Goal: Task Accomplishment & Management: Manage account settings

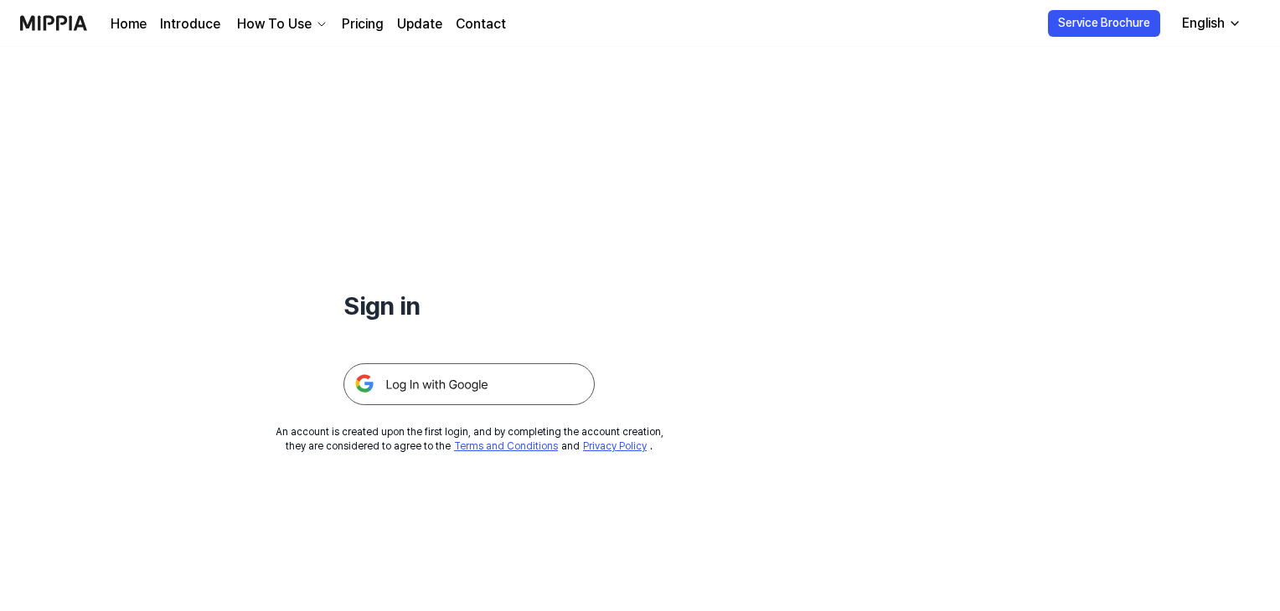
click at [448, 383] on img at bounding box center [468, 384] width 251 height 42
click at [1213, 24] on div "English" at bounding box center [1202, 23] width 49 height 20
click at [907, 128] on div "Sign in An account is created upon the first login, and by completing the accou…" at bounding box center [469, 250] width 938 height 407
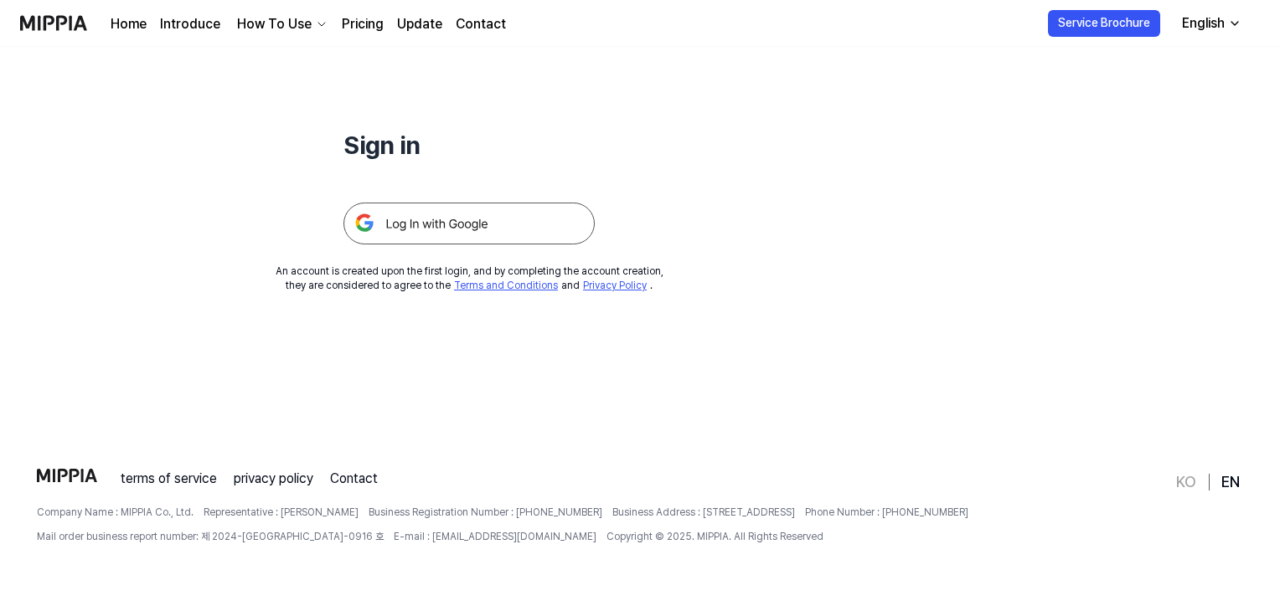
click at [429, 235] on img at bounding box center [468, 224] width 251 height 42
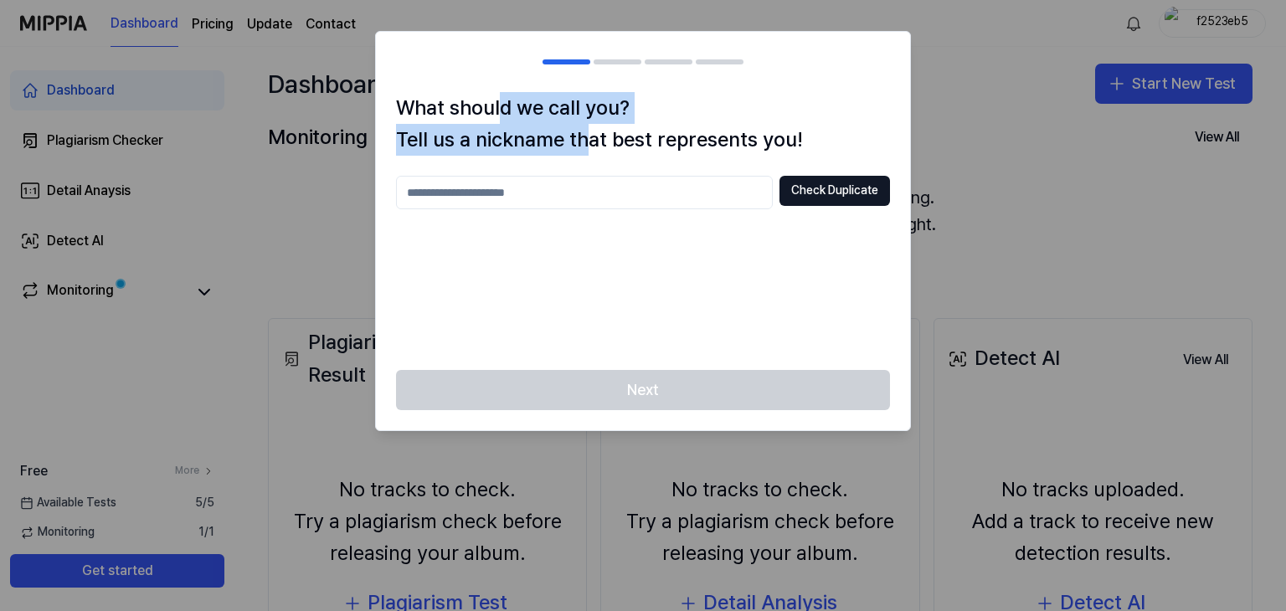
drag, startPoint x: 496, startPoint y: 105, endPoint x: 610, endPoint y: 138, distance: 118.7
click at [598, 131] on h1 "What should we call you? Tell us a nickname that best represents you!" at bounding box center [643, 124] width 494 height 64
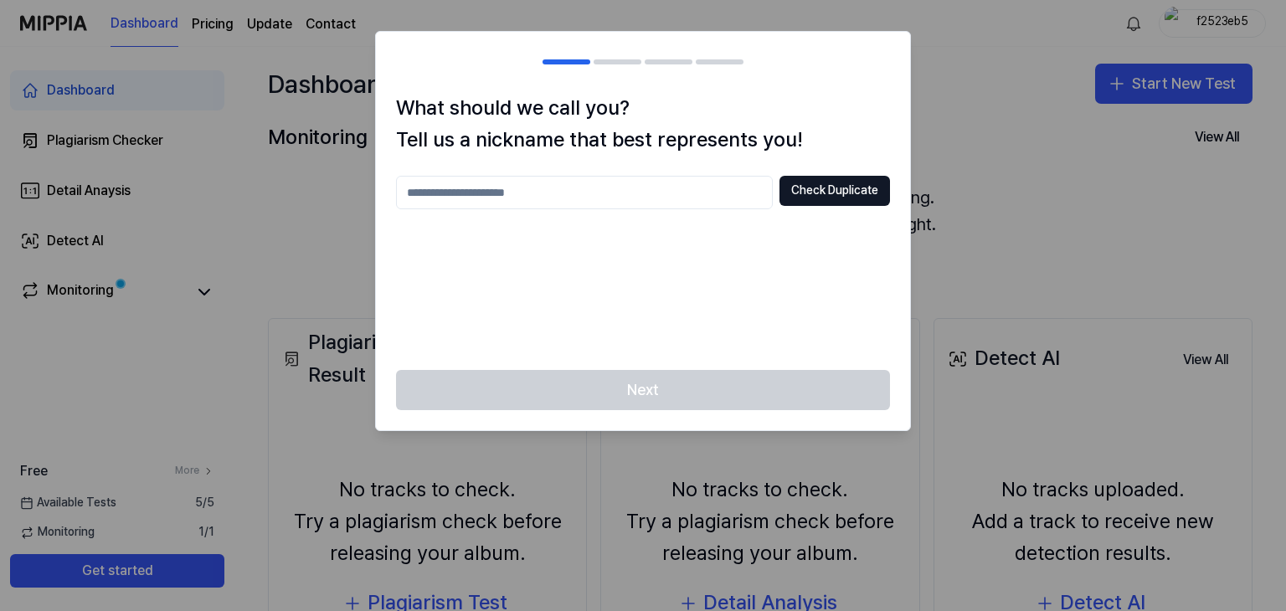
click at [641, 137] on h1 "What should we call you? Tell us a nickname that best represents you!" at bounding box center [643, 124] width 494 height 64
drag, startPoint x: 472, startPoint y: 142, endPoint x: 806, endPoint y: 147, distance: 334.2
click at [744, 145] on h1 "What should we call you? Tell us a nickname that best represents you!" at bounding box center [643, 124] width 494 height 64
click at [869, 122] on h1 "What should we call you? Tell us a nickname that best represents you!" at bounding box center [643, 124] width 494 height 64
click at [961, 63] on div at bounding box center [643, 305] width 1286 height 611
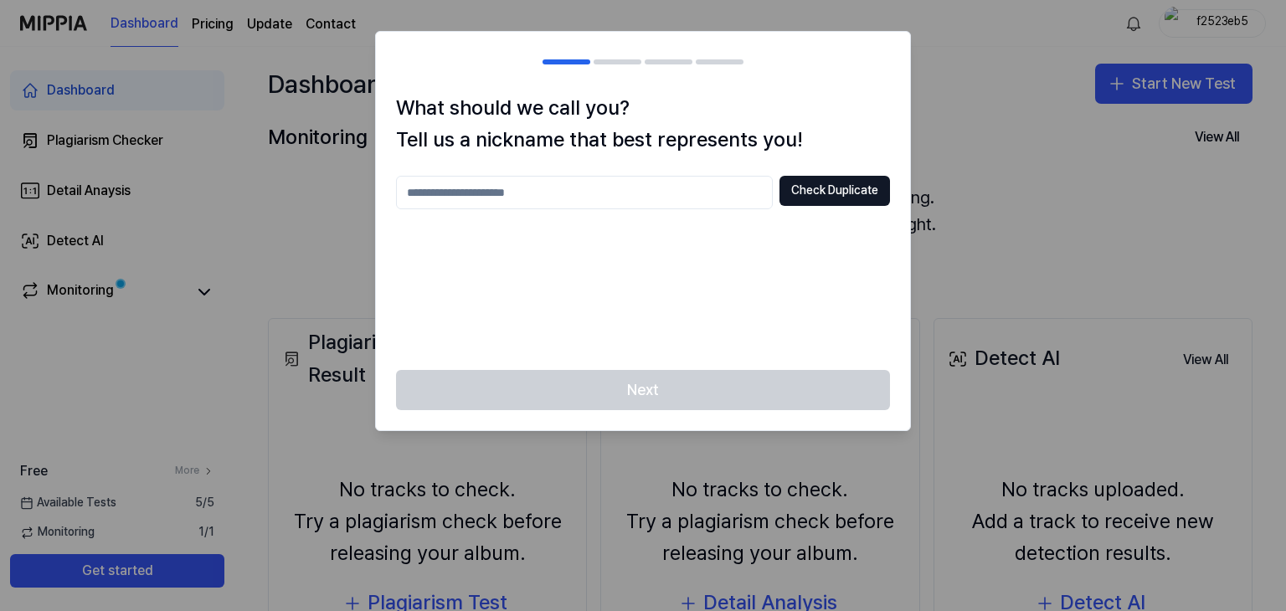
click at [550, 195] on input "text" at bounding box center [584, 193] width 377 height 34
click at [823, 205] on button "Check Duplicate" at bounding box center [835, 191] width 111 height 30
click at [830, 193] on button "Check Duplicate" at bounding box center [835, 191] width 111 height 30
click at [532, 192] on input "***" at bounding box center [584, 193] width 377 height 34
type input "*"
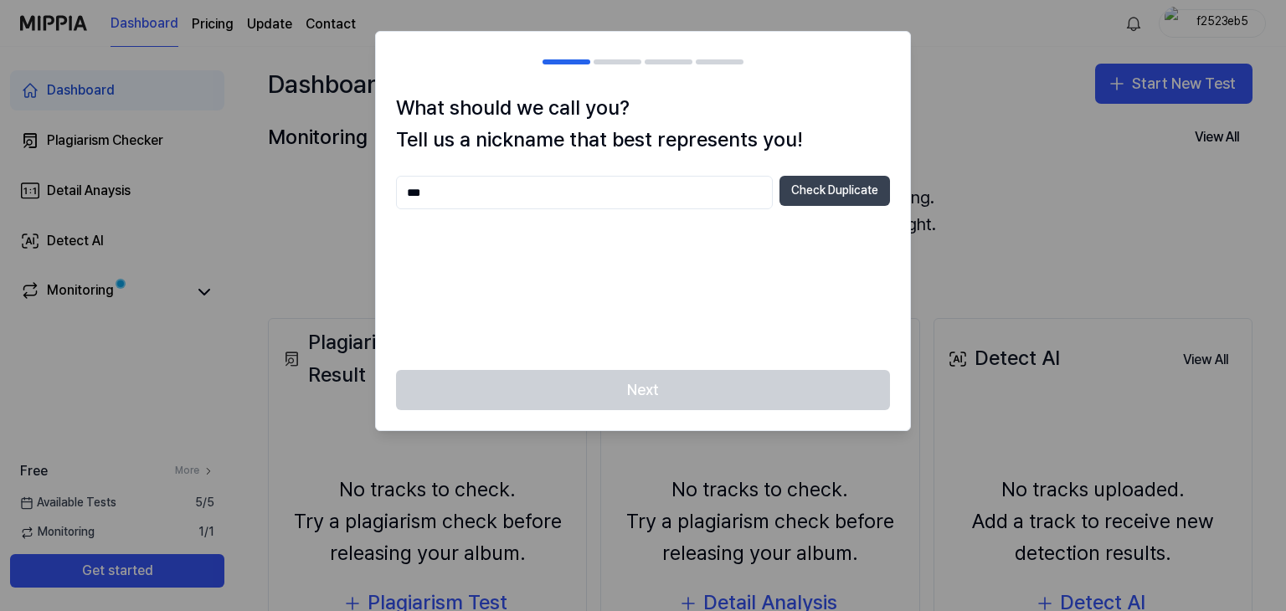
type input "***"
click at [821, 189] on button "Check Duplicate" at bounding box center [835, 191] width 111 height 30
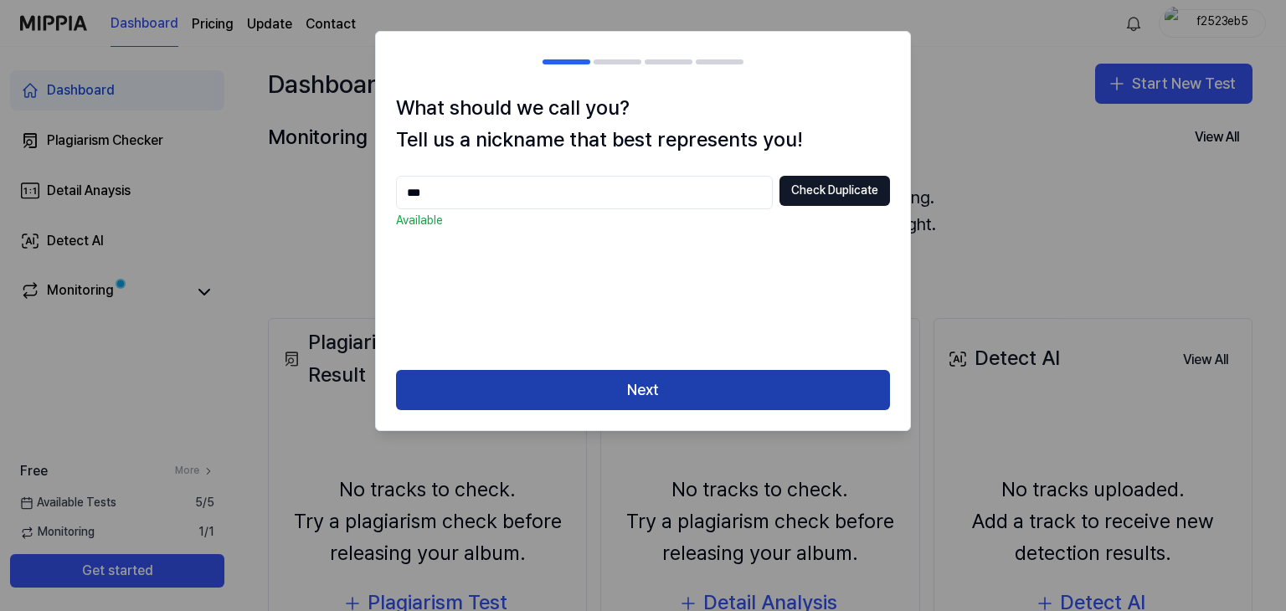
click at [710, 383] on button "Next" at bounding box center [643, 390] width 494 height 40
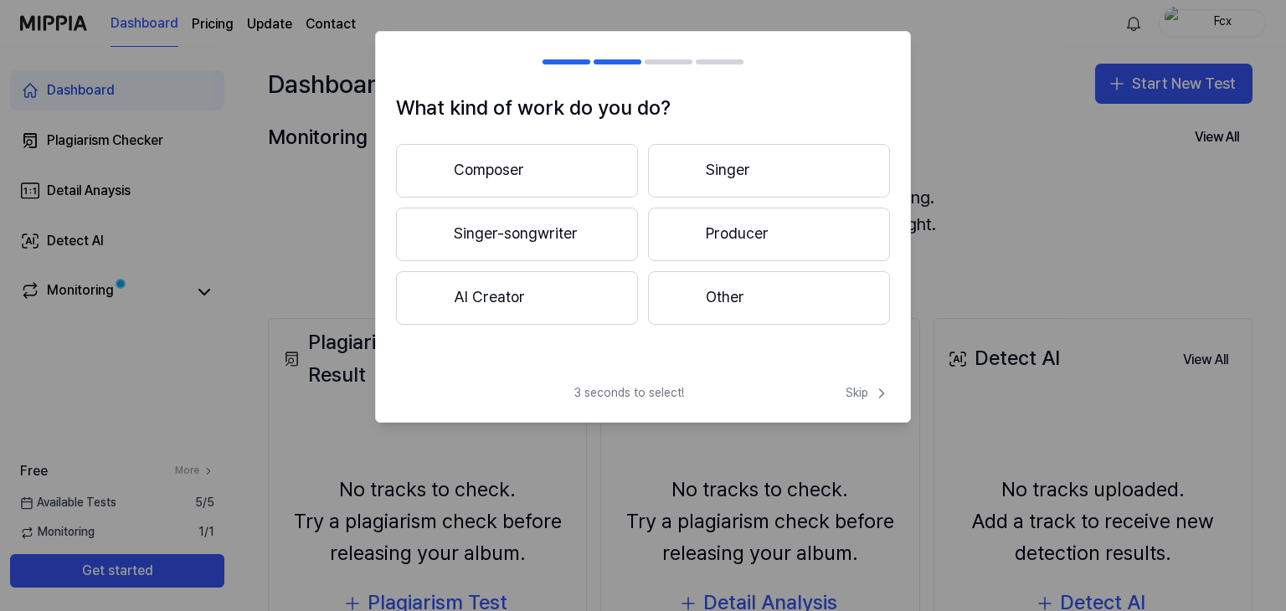
click at [858, 402] on div "3 seconds to select! Skip" at bounding box center [643, 403] width 534 height 37
click at [858, 396] on span "Skip" at bounding box center [868, 393] width 44 height 17
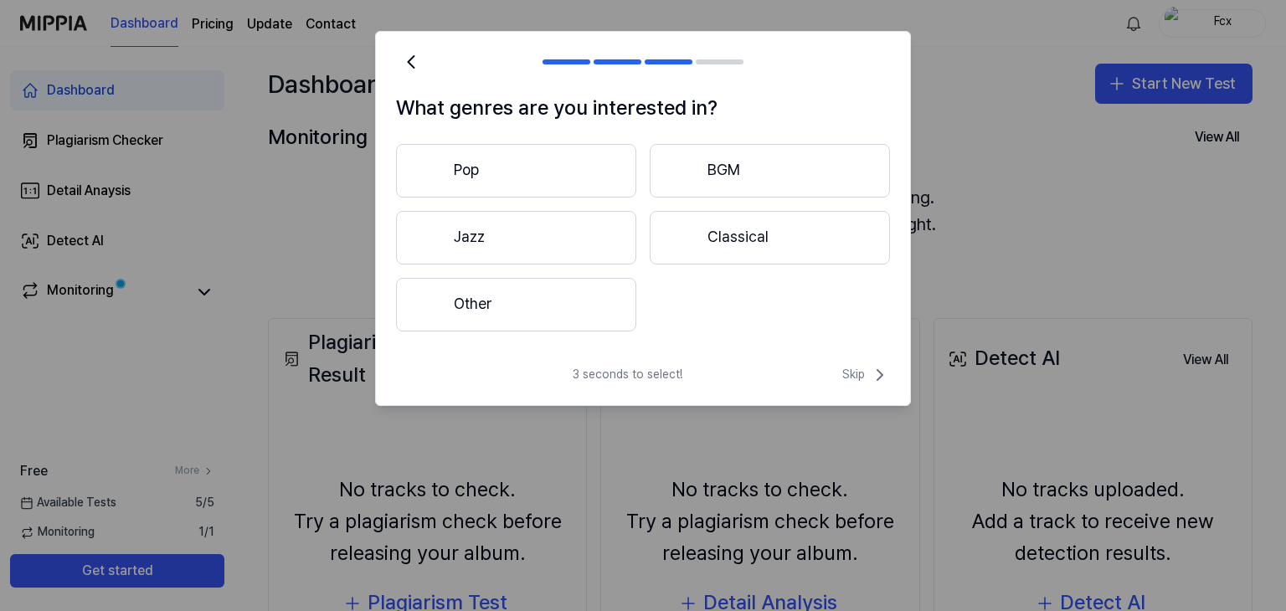
click at [858, 396] on div "3 seconds to select! Skip" at bounding box center [643, 385] width 534 height 40
click at [856, 383] on span "Skip" at bounding box center [867, 375] width 48 height 20
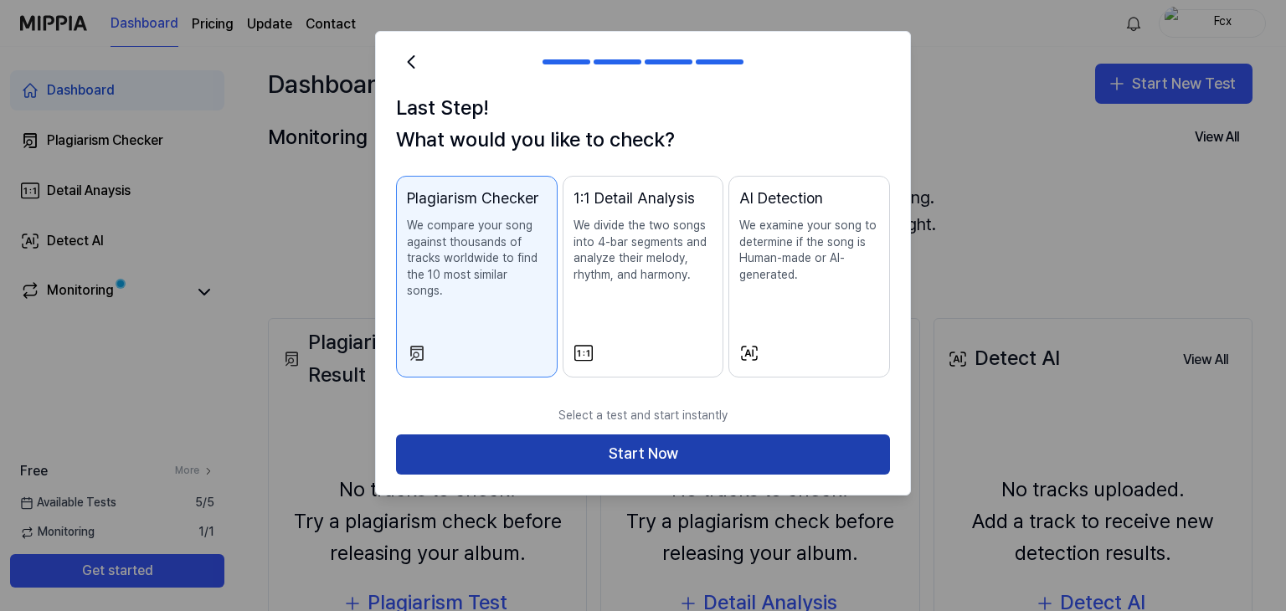
click at [612, 435] on button "Start Now" at bounding box center [643, 455] width 494 height 40
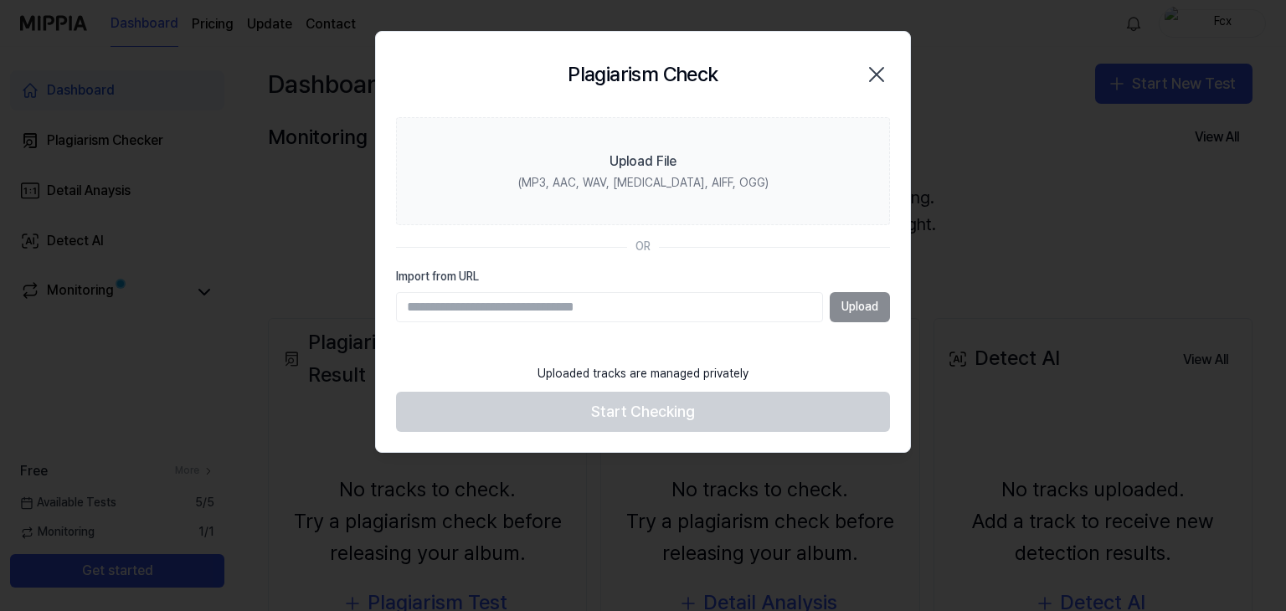
click at [881, 69] on icon "button" at bounding box center [876, 74] width 13 height 13
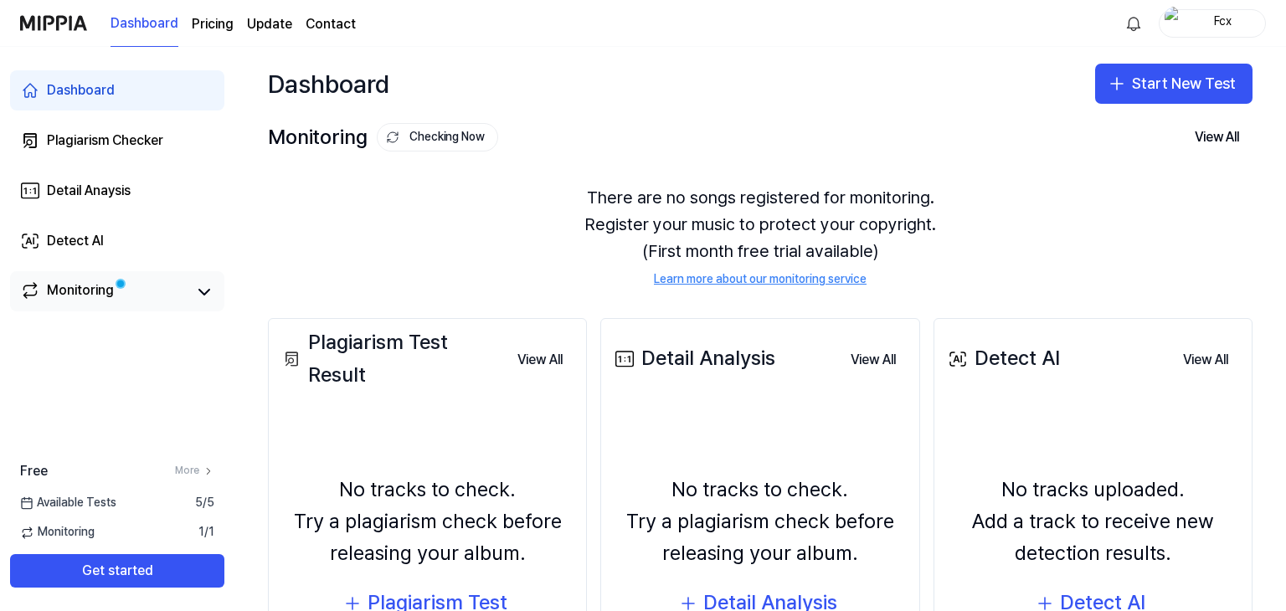
click at [104, 292] on div "Monitoring" at bounding box center [80, 292] width 67 height 23
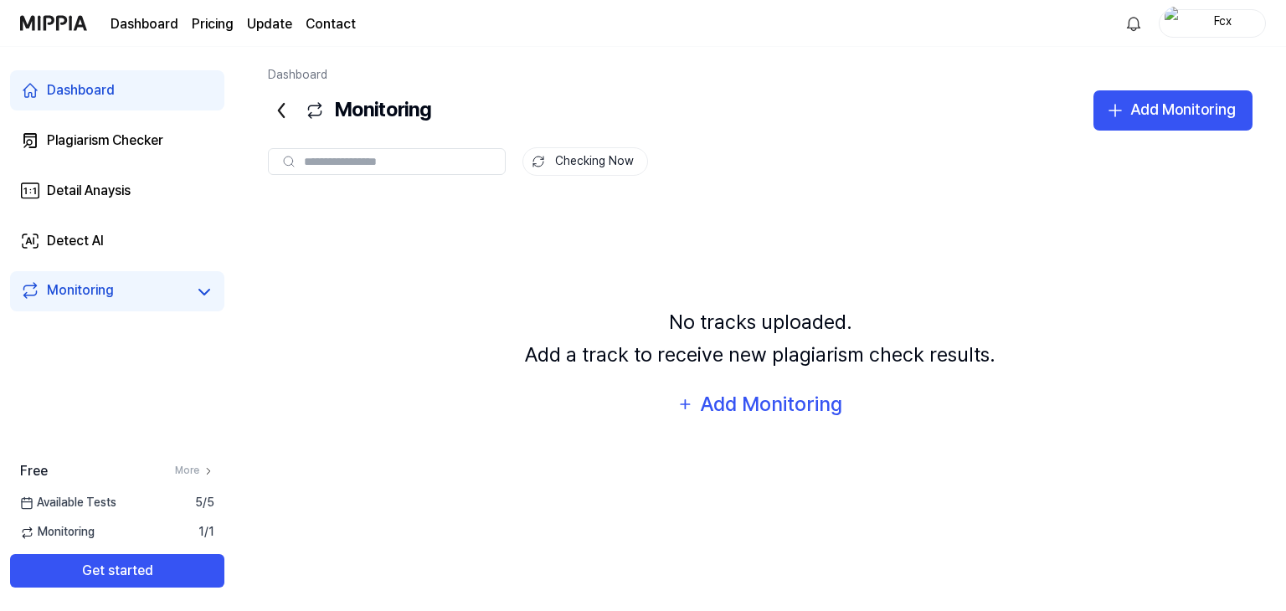
click at [1184, 28] on div "Fcx" at bounding box center [1212, 23] width 107 height 28
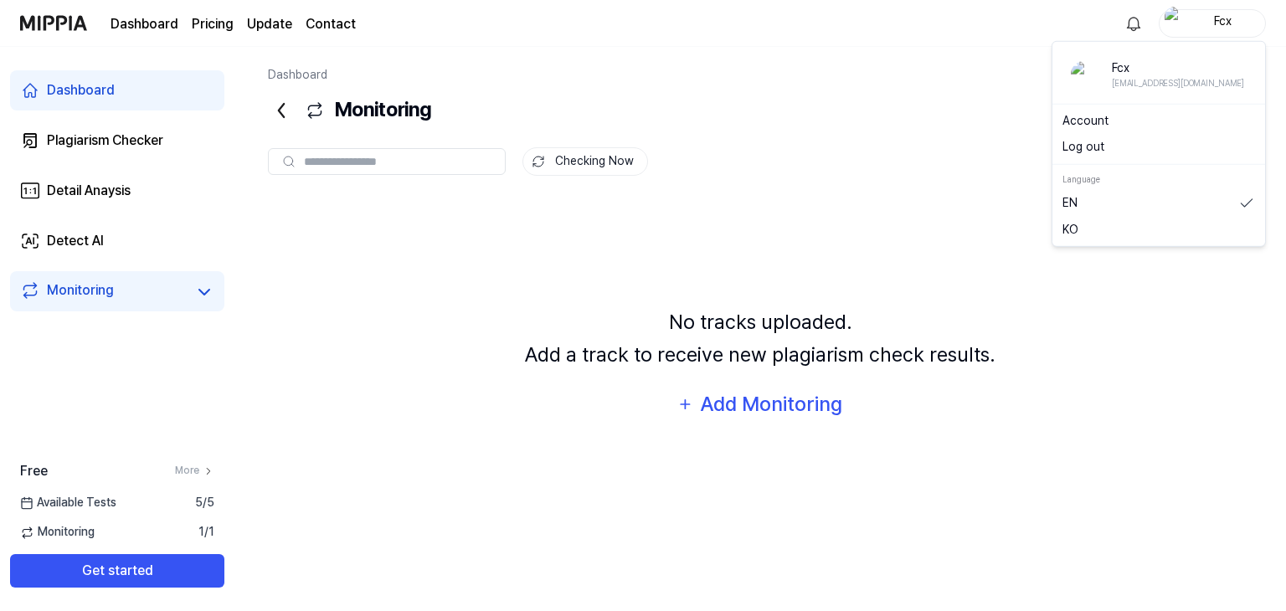
click at [1094, 120] on link "Account" at bounding box center [1159, 120] width 193 height 17
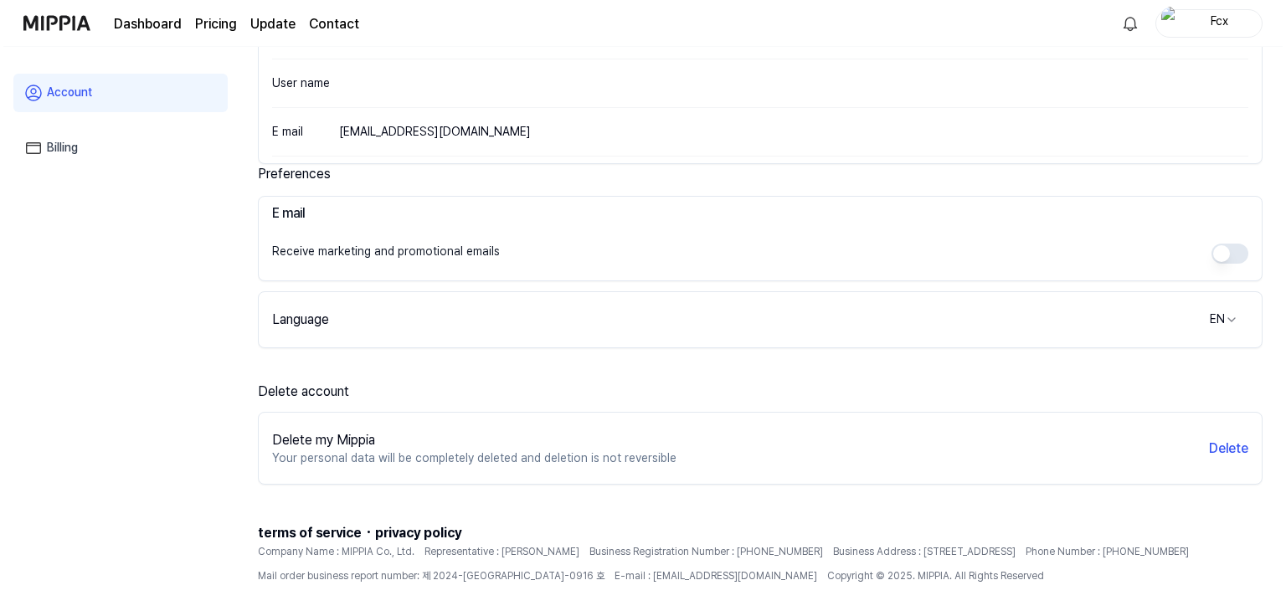
scroll to position [302, 0]
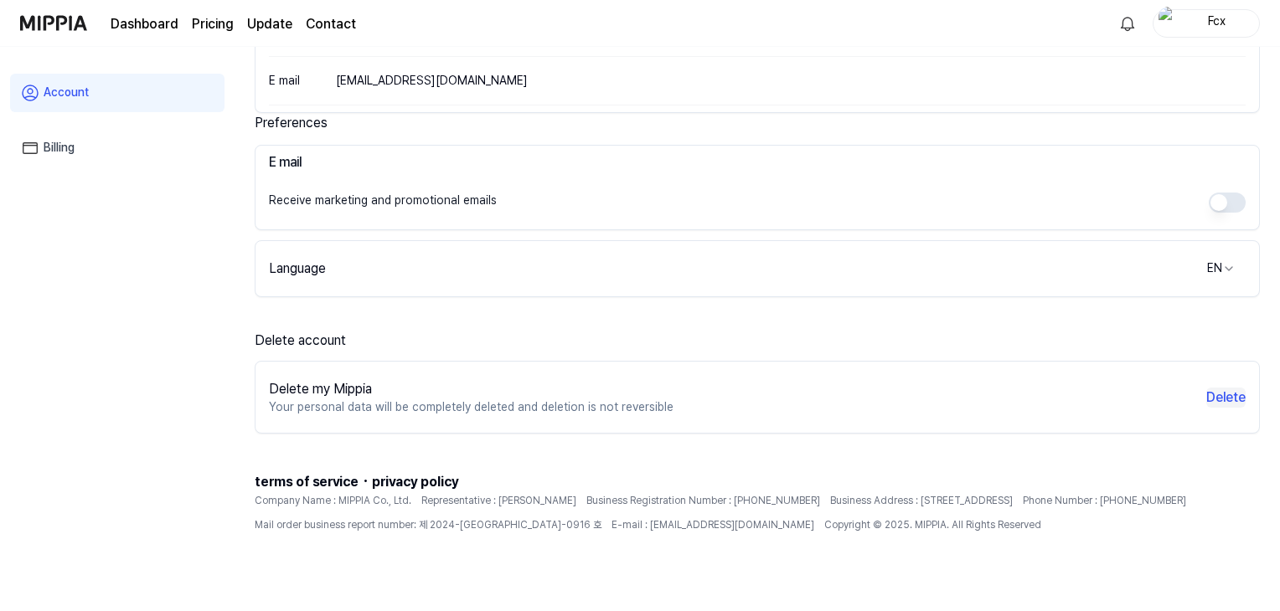
click at [1226, 392] on button "Delete" at bounding box center [1225, 398] width 39 height 20
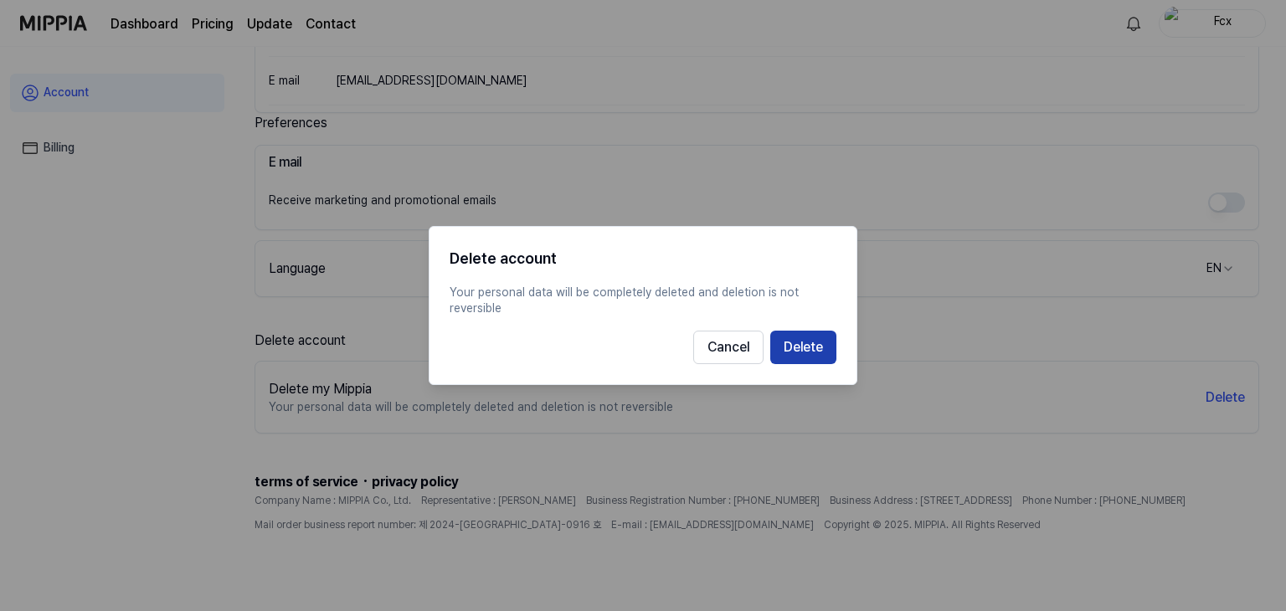
click at [797, 354] on button "Delete" at bounding box center [804, 348] width 66 height 34
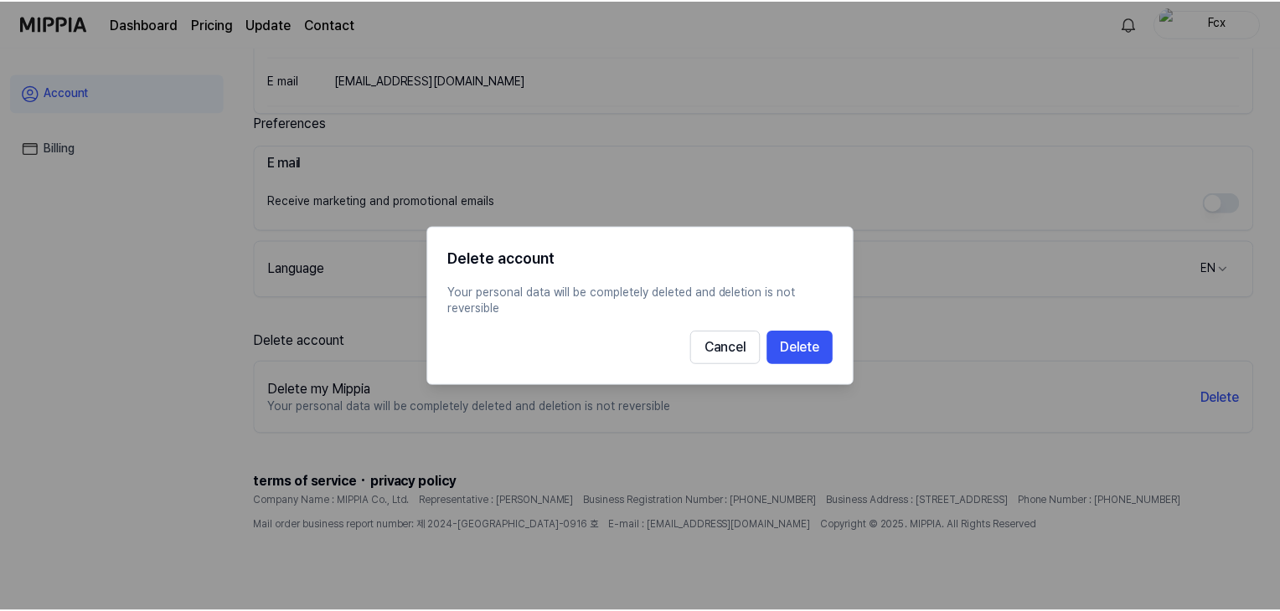
scroll to position [219, 0]
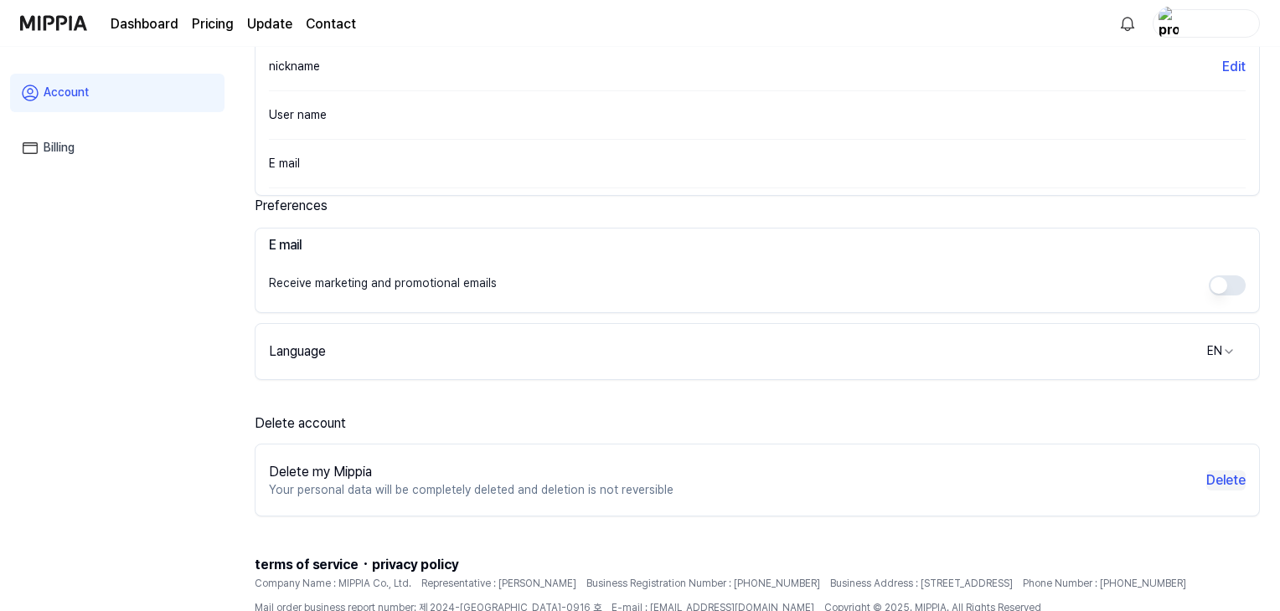
click at [1225, 472] on button "Delete" at bounding box center [1225, 481] width 39 height 20
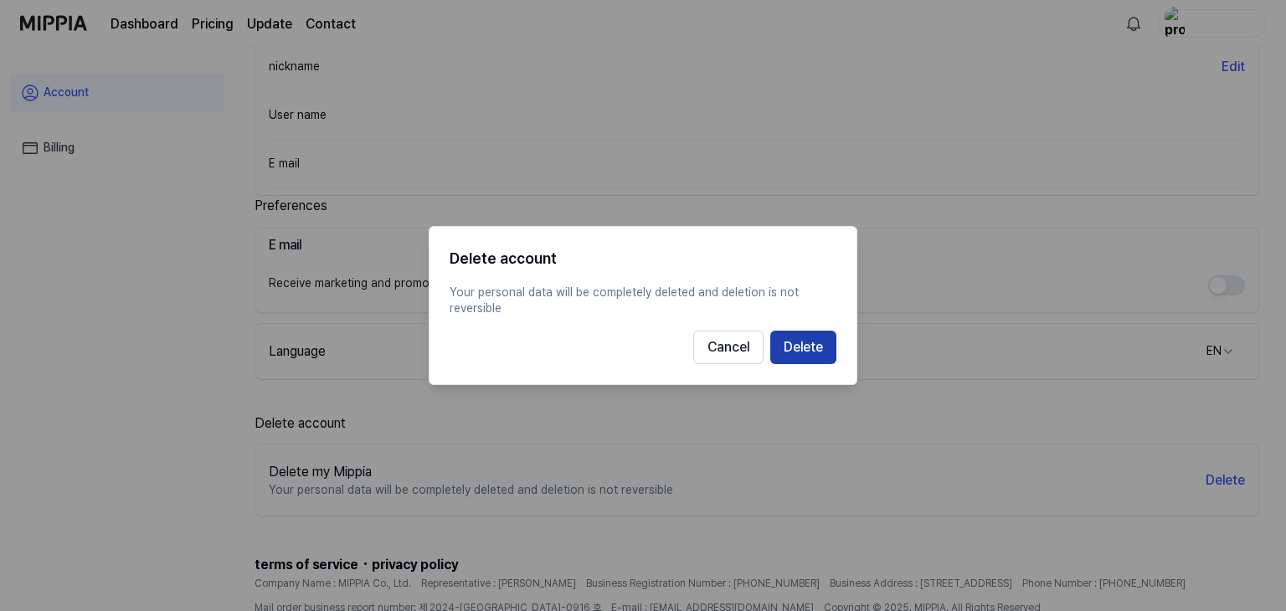
click at [791, 350] on button "Delete" at bounding box center [804, 348] width 66 height 34
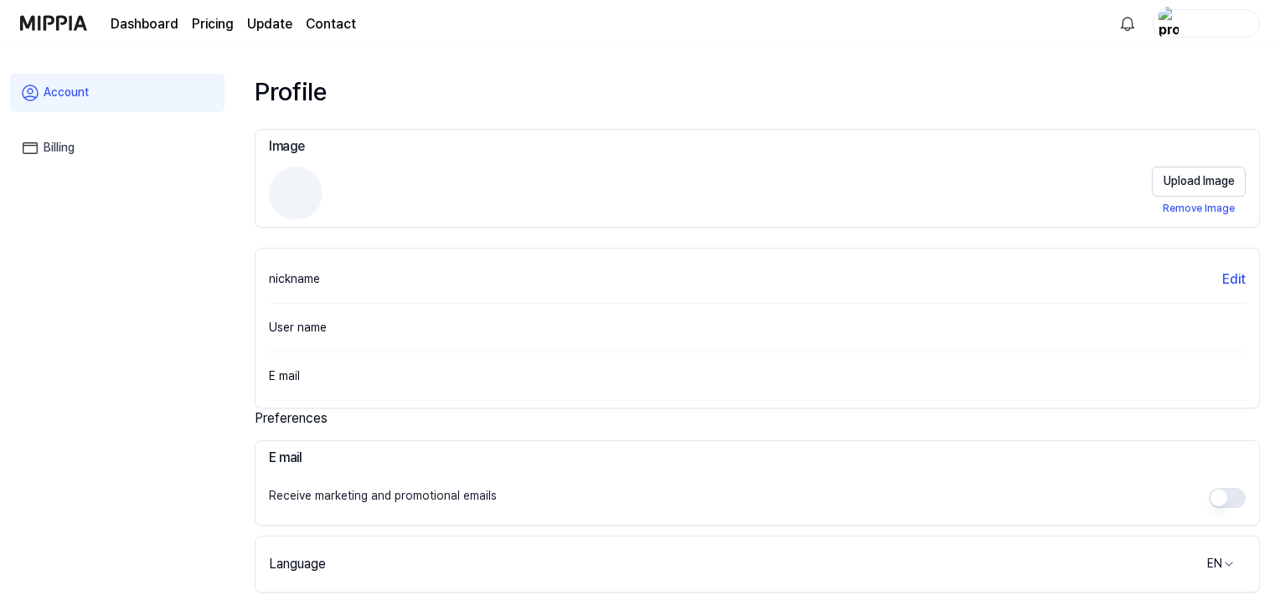
scroll to position [0, 0]
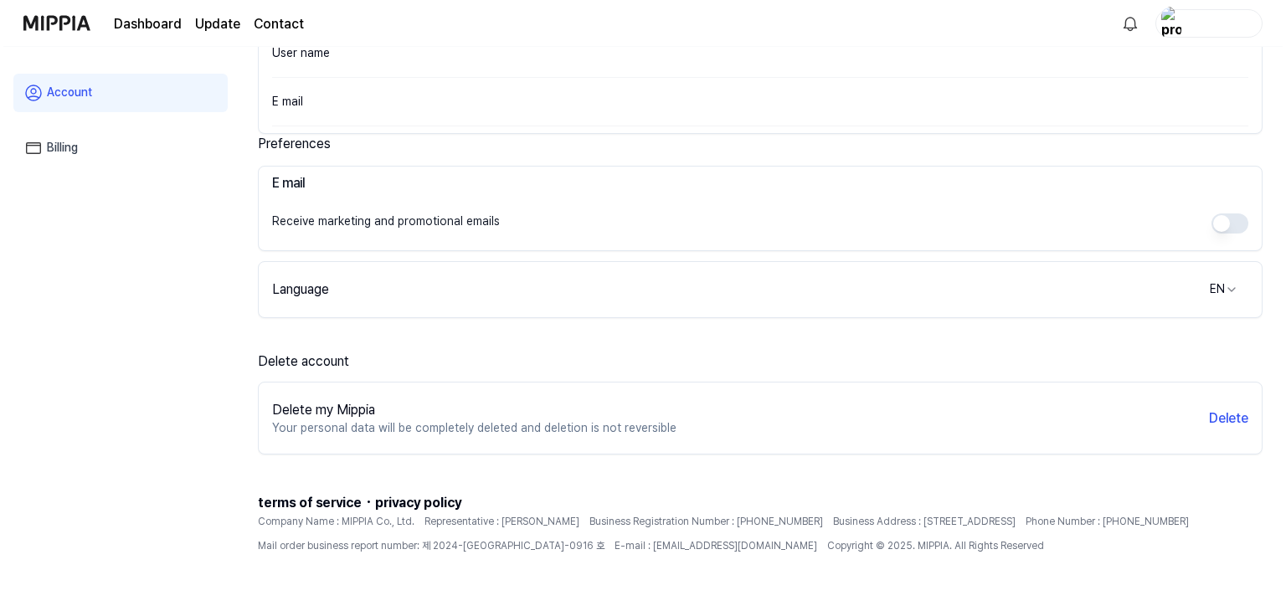
scroll to position [302, 0]
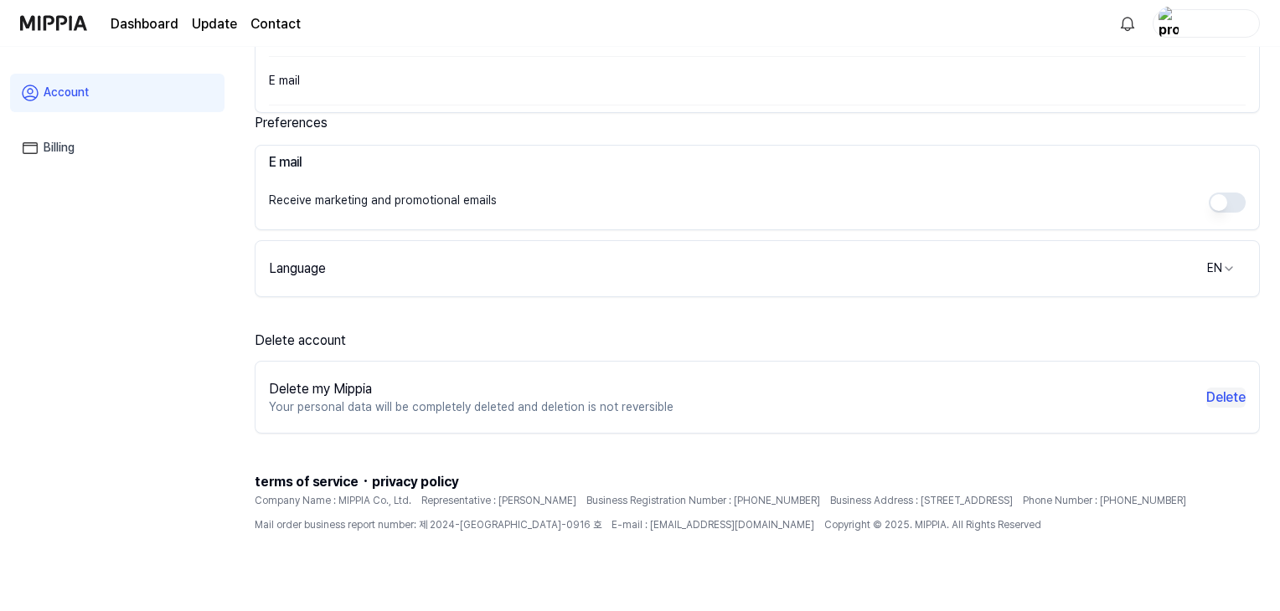
click at [1226, 399] on button "Delete" at bounding box center [1225, 398] width 39 height 20
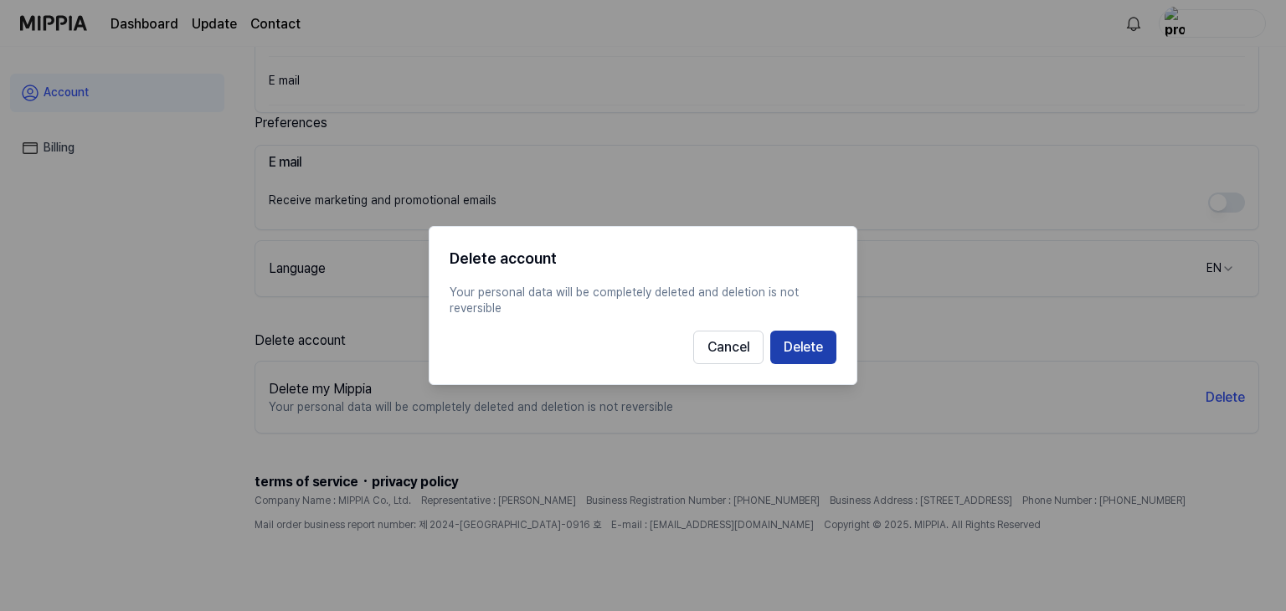
click at [808, 353] on button "Delete" at bounding box center [804, 348] width 66 height 34
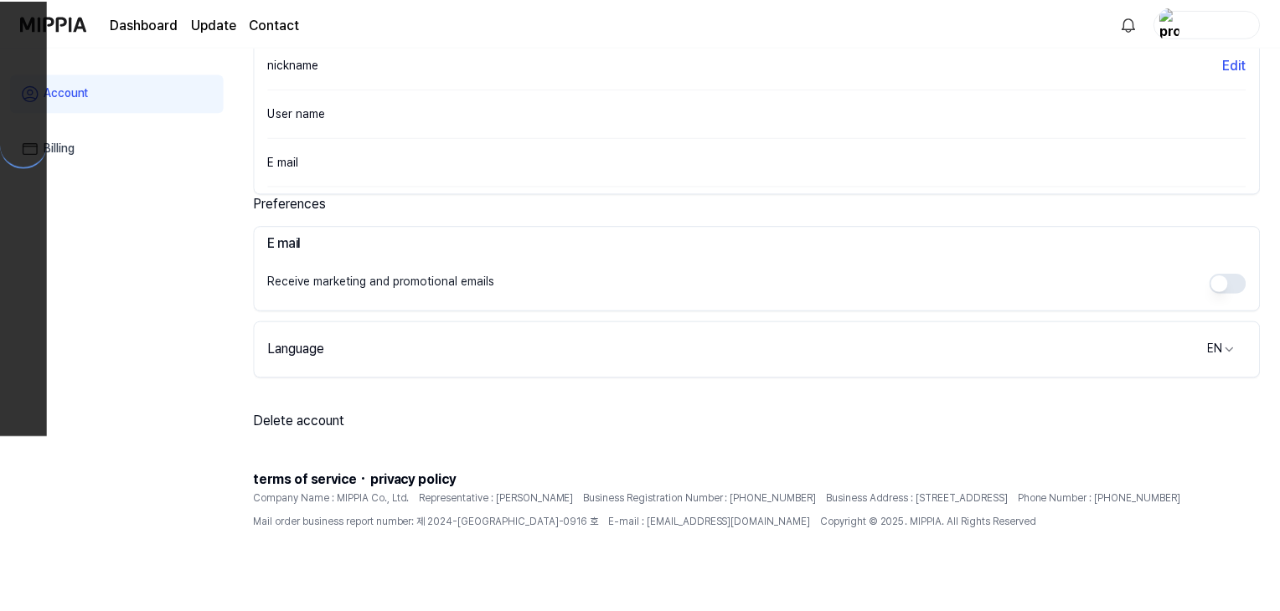
scroll to position [219, 0]
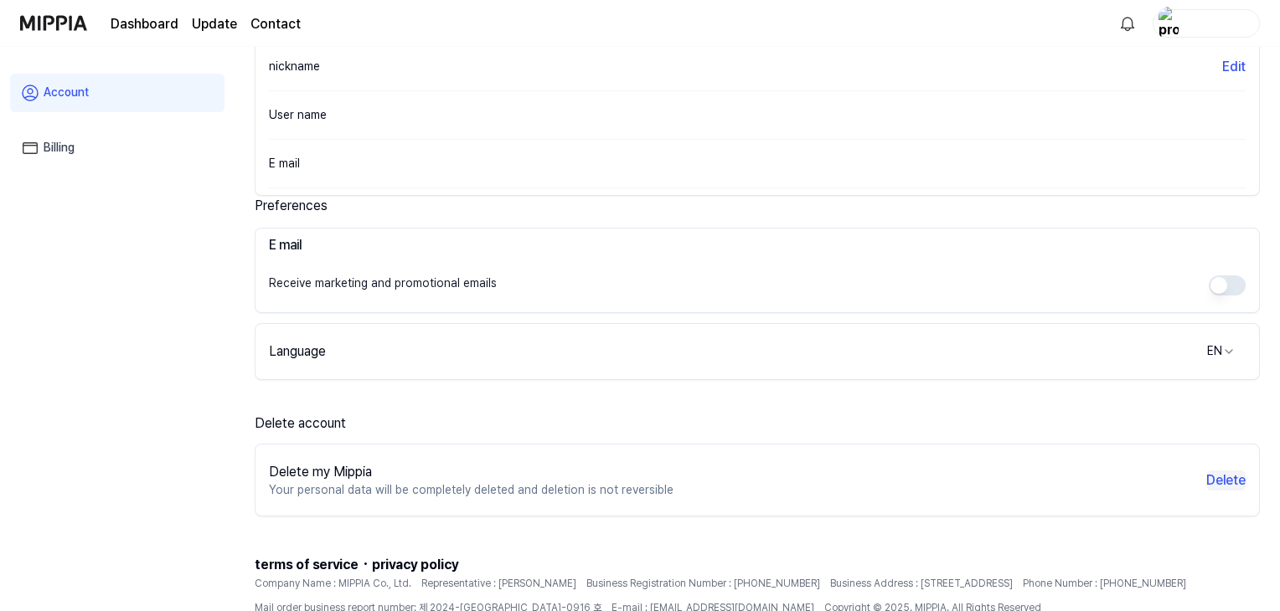
click at [1228, 477] on button "Delete" at bounding box center [1225, 481] width 39 height 20
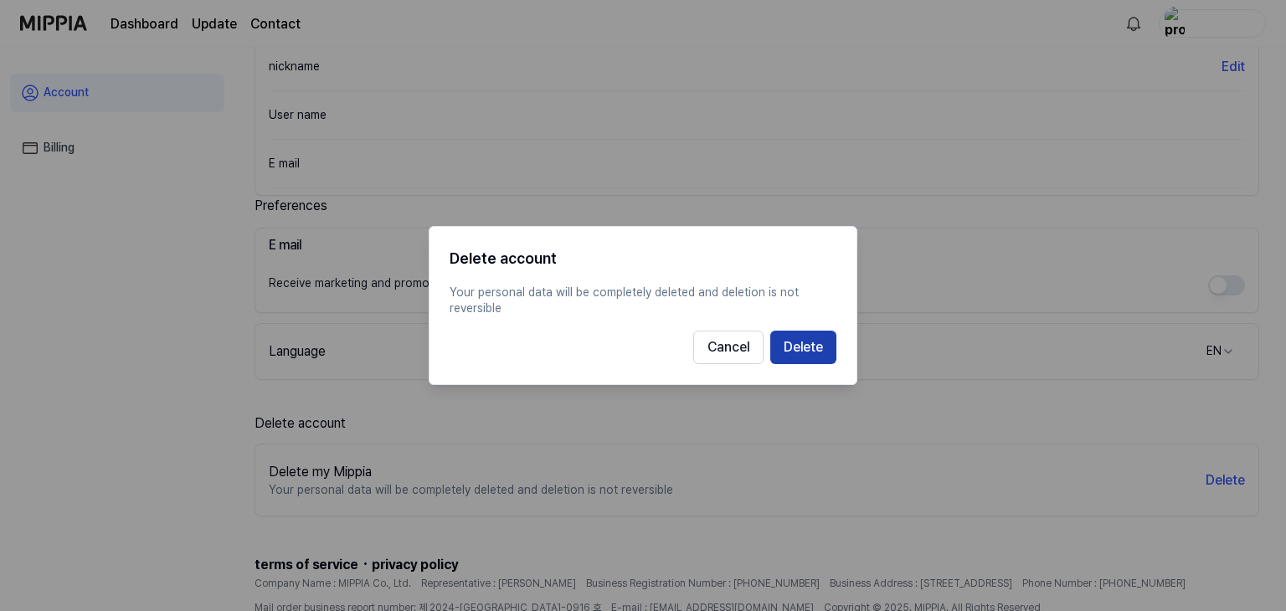
click at [816, 353] on button "Delete" at bounding box center [804, 348] width 66 height 34
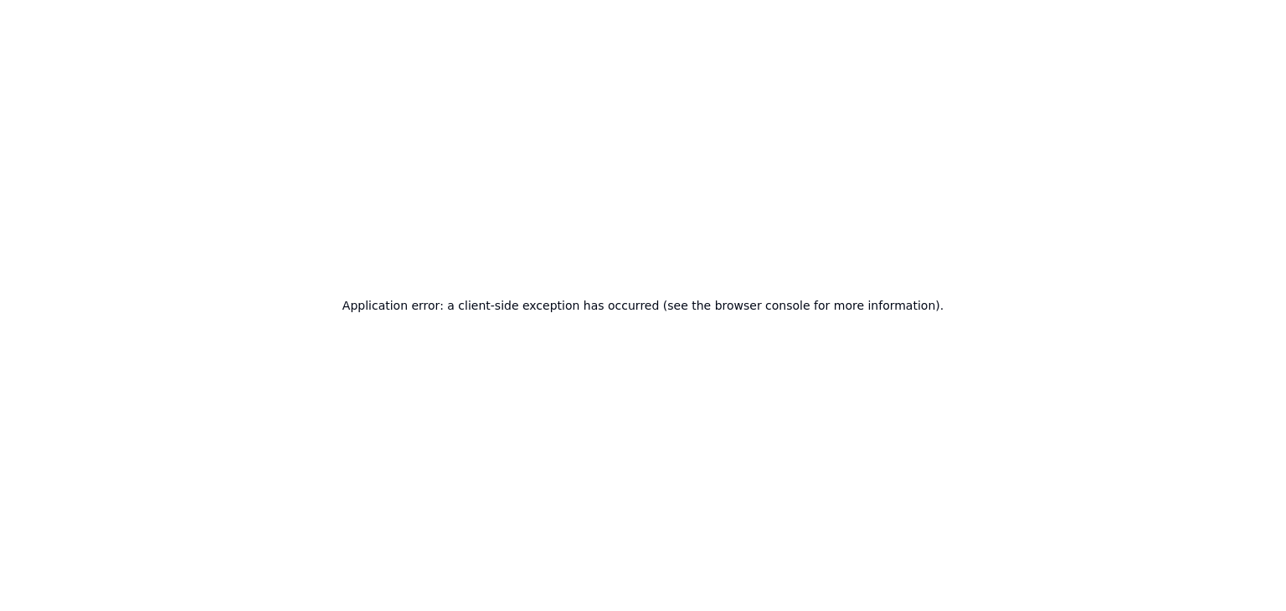
scroll to position [0, 0]
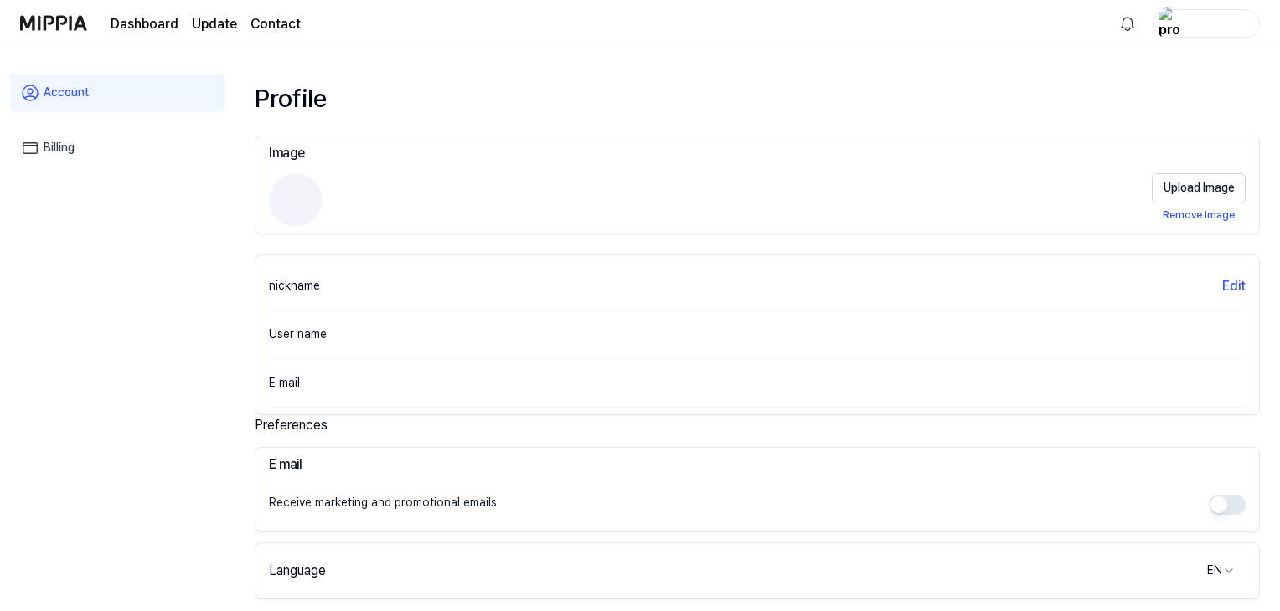
click at [50, 16] on img at bounding box center [53, 23] width 67 height 46
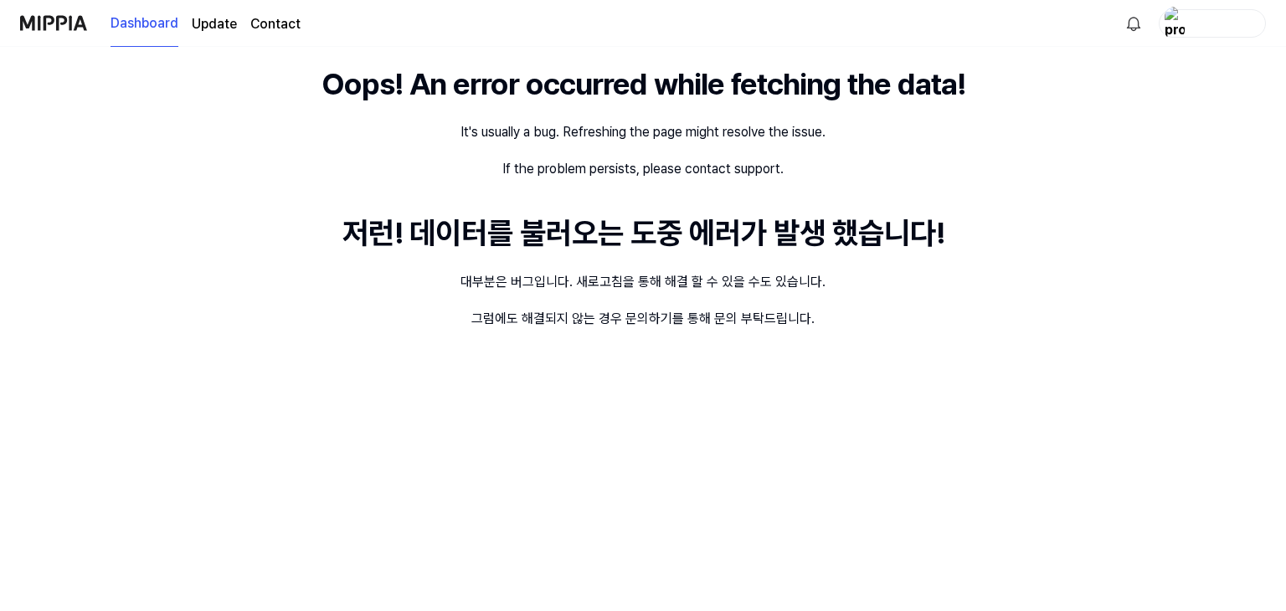
click at [211, 28] on link "Update" at bounding box center [214, 24] width 45 height 20
click at [74, 24] on img at bounding box center [53, 23] width 67 height 46
click at [72, 29] on img at bounding box center [53, 23] width 67 height 46
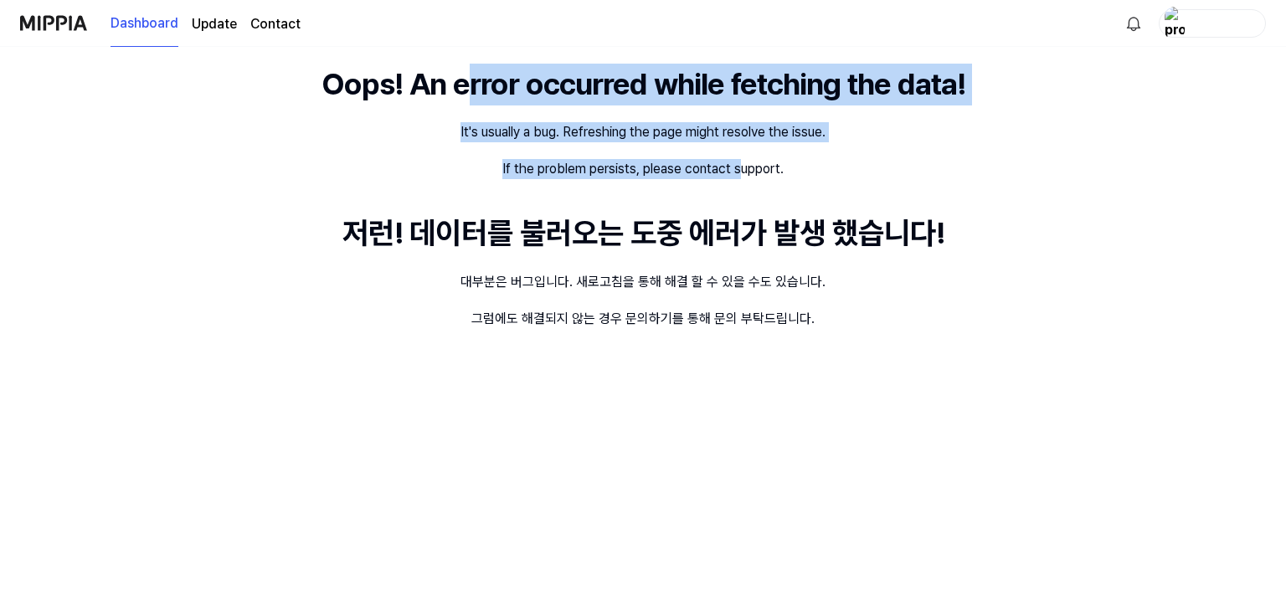
drag, startPoint x: 457, startPoint y: 76, endPoint x: 770, endPoint y: 198, distance: 335.2
click at [755, 184] on div "Oops! An error occurred while fetching the data! It's usually a bug. Refreshing…" at bounding box center [643, 329] width 1286 height 564
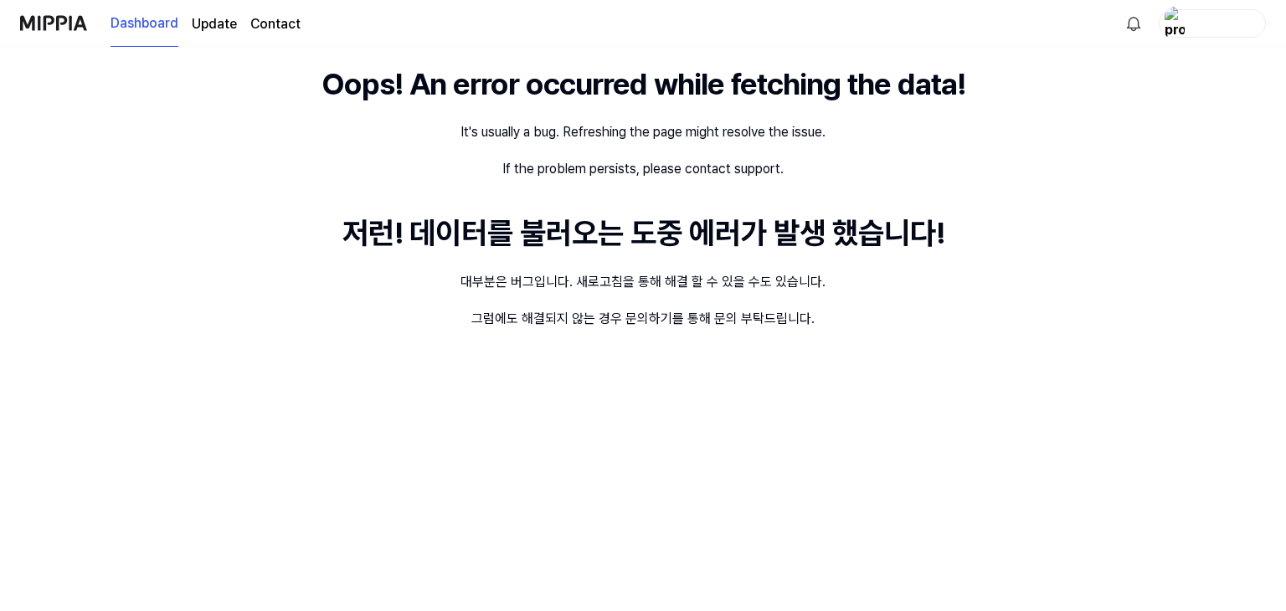
click at [828, 343] on div "Oops! An error occurred while fetching the data! It's usually a bug. Refreshing…" at bounding box center [643, 329] width 1286 height 564
